Goal: Find specific page/section: Find specific page/section

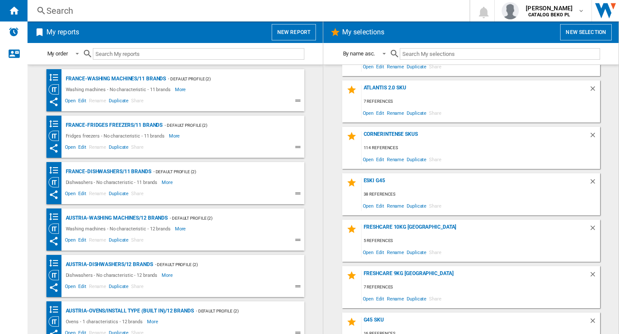
scroll to position [645, 0]
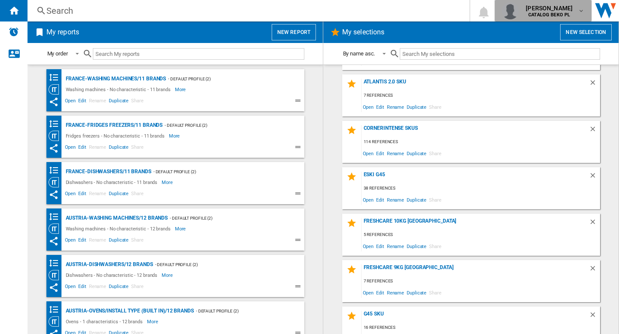
click at [558, 15] on b "CATALOG BEKO PL" at bounding box center [549, 15] width 42 height 6
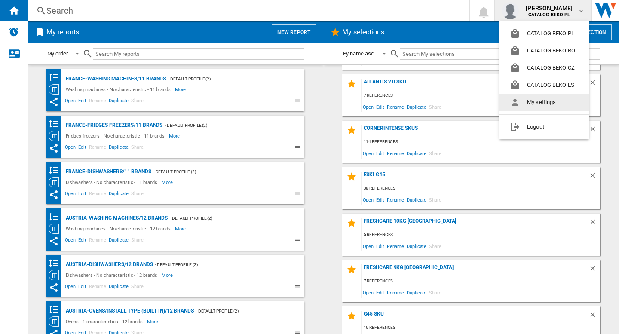
click at [537, 102] on button "My settings" at bounding box center [544, 102] width 89 height 17
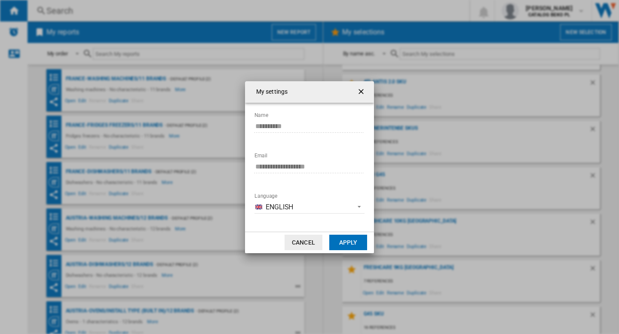
click at [305, 241] on button "Cancel" at bounding box center [304, 242] width 38 height 15
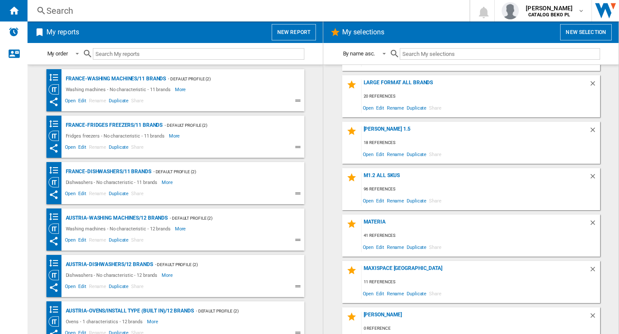
scroll to position [1158, 0]
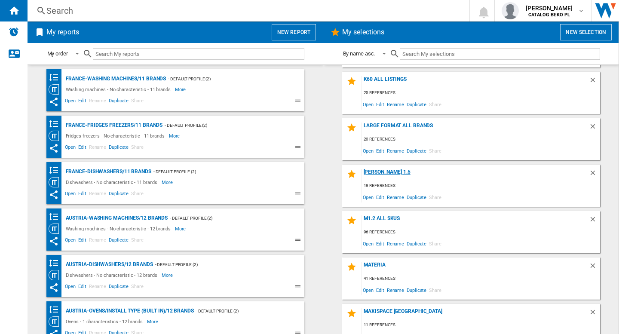
click at [376, 172] on div "Leo 1.5" at bounding box center [475, 175] width 227 height 12
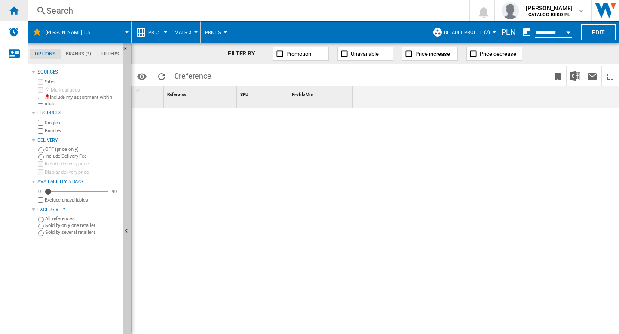
click at [12, 5] on ng-md-icon "Home" at bounding box center [14, 10] width 10 height 10
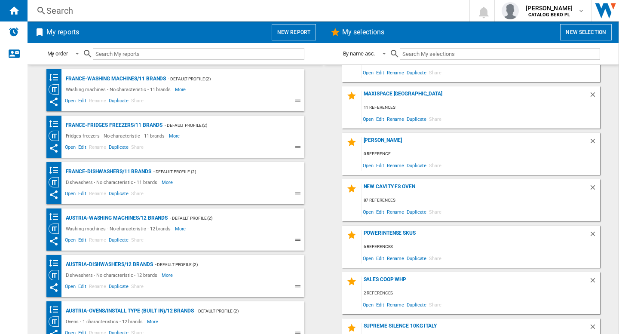
scroll to position [1588, 0]
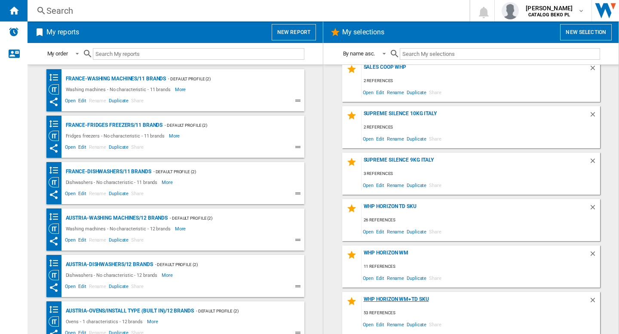
click at [392, 300] on div "WHP Horizon WM+TD SKU" at bounding box center [475, 302] width 227 height 12
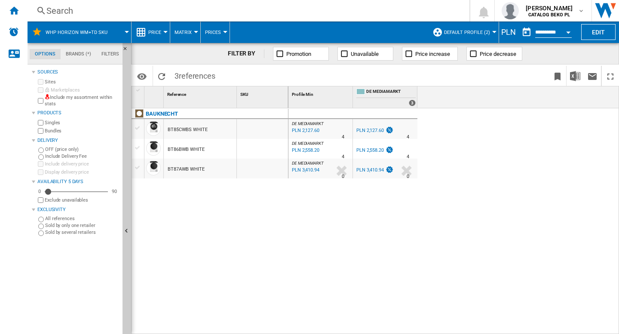
click at [504, 31] on div "PLN" at bounding box center [508, 32] width 19 height 11
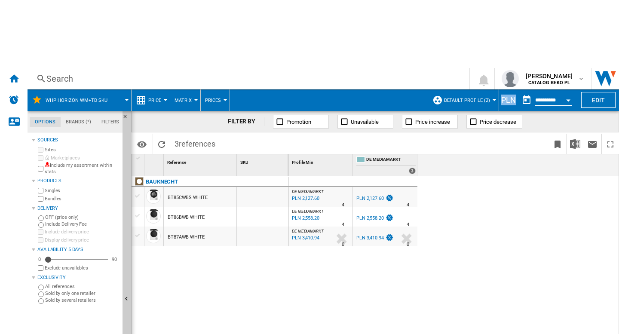
click at [504, 95] on div "PLN" at bounding box center [508, 100] width 19 height 11
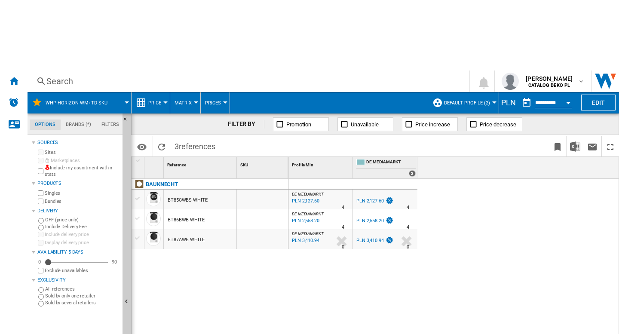
click at [519, 196] on div "DE MEDIAMARKT : DE MEDIAMARKT -1.0 % PLN 2,127.60 % N/A 4 DE MEDIAMARKT : DE ME…" at bounding box center [454, 292] width 331 height 226
click at [550, 83] on b "CATALOG BEKO PL" at bounding box center [549, 86] width 42 height 6
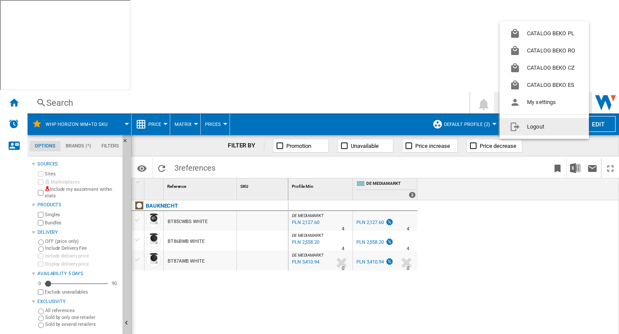
click at [480, 193] on md-backdrop at bounding box center [309, 167] width 619 height 334
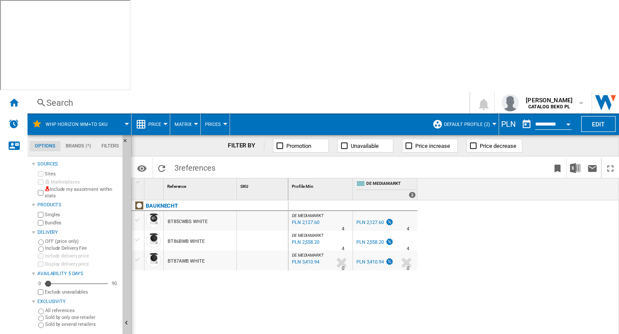
click at [375, 114] on span at bounding box center [329, 124] width 198 height 21
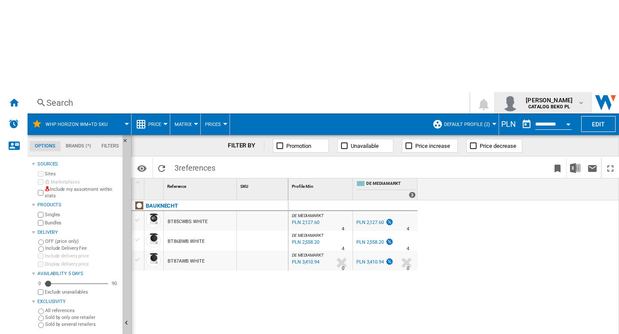
click at [581, 94] on div "ugur colak CATALOG BEKO PL" at bounding box center [543, 102] width 83 height 17
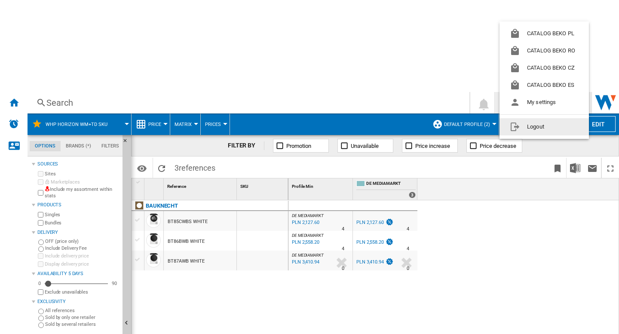
click at [499, 195] on md-backdrop at bounding box center [309, 167] width 619 height 334
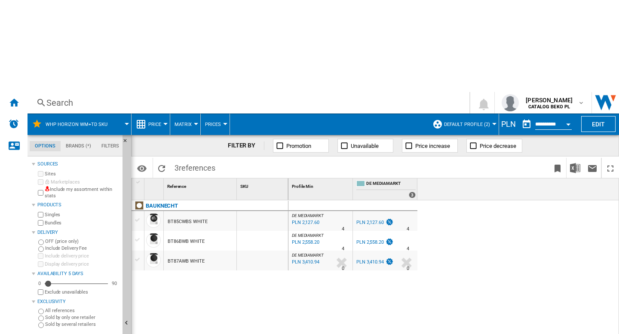
click at [307, 243] on div "DE MEDIAMARKT : DE MEDIAMARKT -1.0 % PLN 2,127.60 % N/A 4 DE MEDIAMARKT : DE ME…" at bounding box center [454, 313] width 331 height 226
click at [285, 234] on div "BAUKNECHT BT85CWBS WHITE BT86BWB WHITE BT87AWB WHITE" at bounding box center [210, 310] width 157 height 221
click at [578, 99] on md-icon "button" at bounding box center [581, 102] width 7 height 7
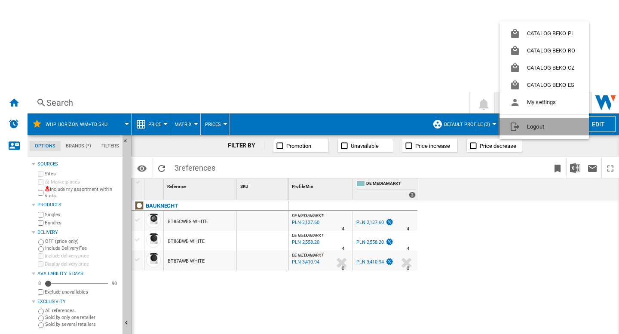
click at [547, 129] on button "Logout" at bounding box center [544, 126] width 89 height 17
